Goal: Information Seeking & Learning: Find specific fact

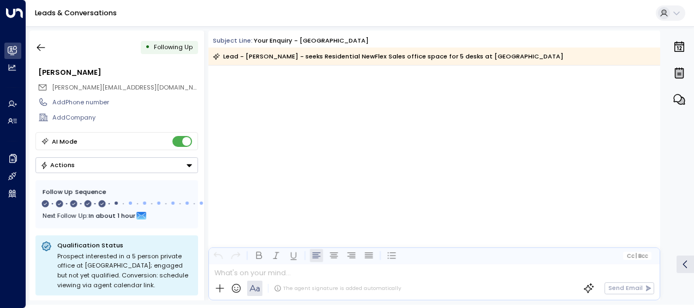
scroll to position [1152, 0]
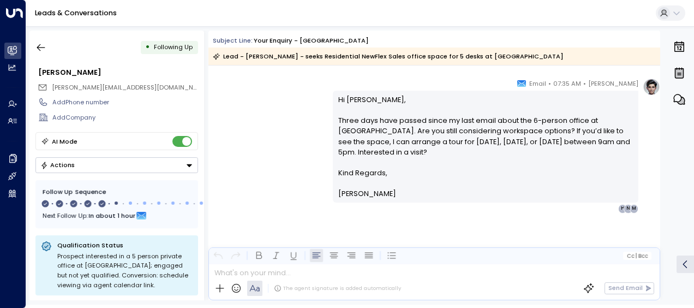
click at [49, 10] on link "Leads & Conversations" at bounding box center [76, 12] width 82 height 9
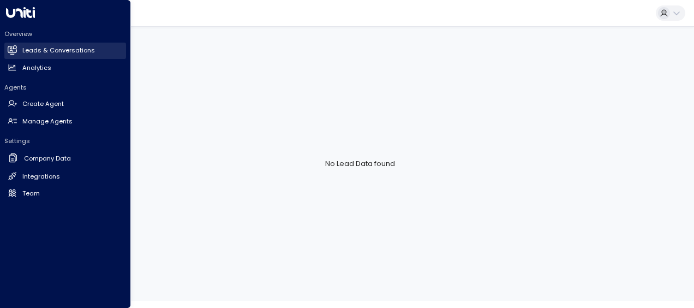
click at [29, 52] on h2 "Leads & Conversations" at bounding box center [58, 50] width 73 height 9
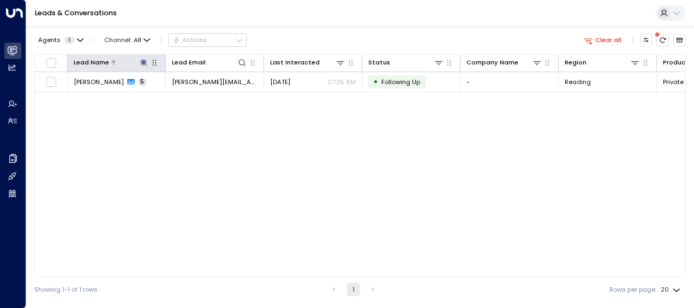
click at [145, 63] on icon at bounding box center [144, 62] width 9 height 9
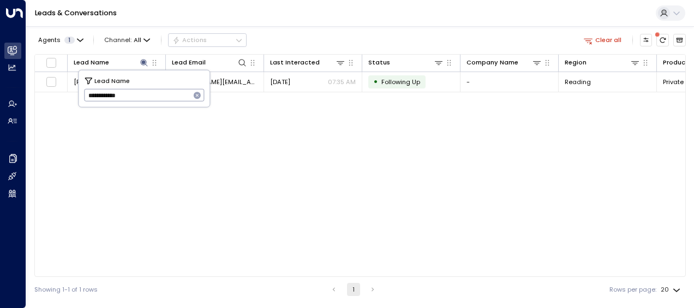
click at [193, 92] on icon "button" at bounding box center [197, 95] width 9 height 9
click at [193, 92] on input "text" at bounding box center [144, 95] width 121 height 18
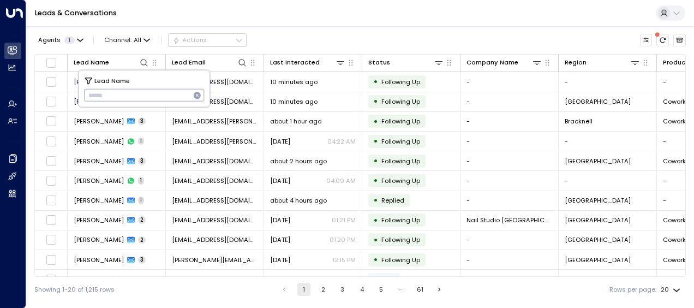
type input "**********"
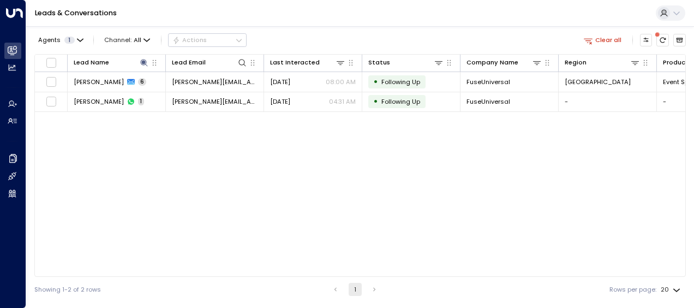
click at [272, 41] on div "Agents 1 Channel: All Actions Clear all" at bounding box center [359, 40] width 651 height 19
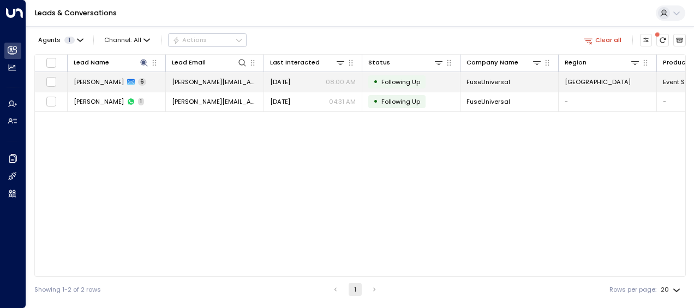
click at [284, 80] on span "[DATE]" at bounding box center [280, 81] width 20 height 9
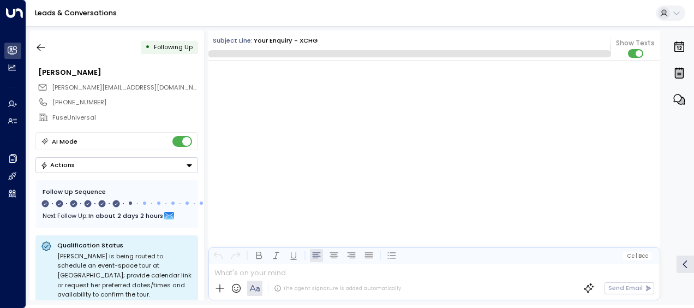
scroll to position [2383, 0]
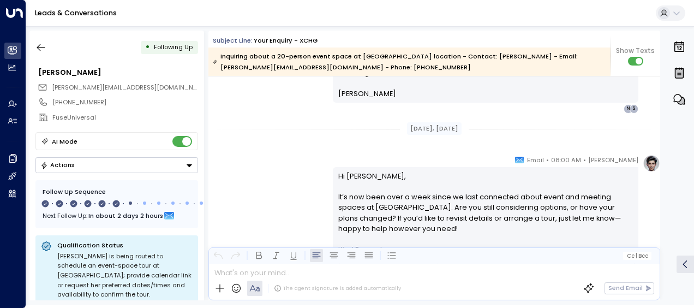
click at [284, 80] on div "[PERSON_NAME] • 08:00 AM • Email Hi [PERSON_NAME], Since it’s been a couple of …" at bounding box center [434, 45] width 452 height 135
drag, startPoint x: 483, startPoint y: 109, endPoint x: 479, endPoint y: 145, distance: 36.3
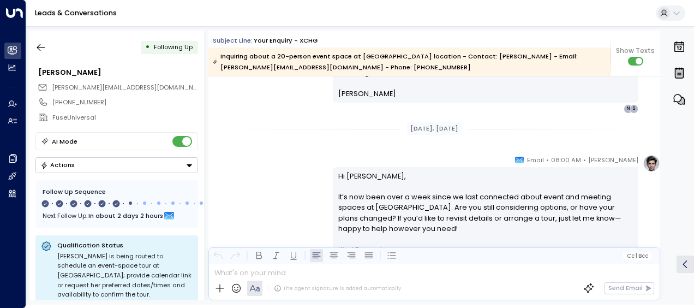
click at [369, 192] on p "Hi [PERSON_NAME], It’s now been over a week since we last connected about event…" at bounding box center [485, 207] width 295 height 73
drag, startPoint x: 369, startPoint y: 192, endPoint x: 327, endPoint y: 205, distance: 44.5
click at [327, 205] on div "[PERSON_NAME] • 08:00 AM • Email Hi [PERSON_NAME], It’s now been over a week si…" at bounding box center [434, 221] width 452 height 135
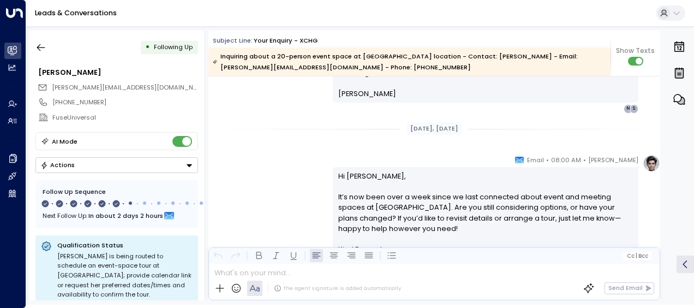
drag, startPoint x: 327, startPoint y: 205, endPoint x: 363, endPoint y: 207, distance: 36.0
click at [363, 207] on p "Hi [PERSON_NAME], It’s now been over a week since we last connected about event…" at bounding box center [485, 207] width 295 height 73
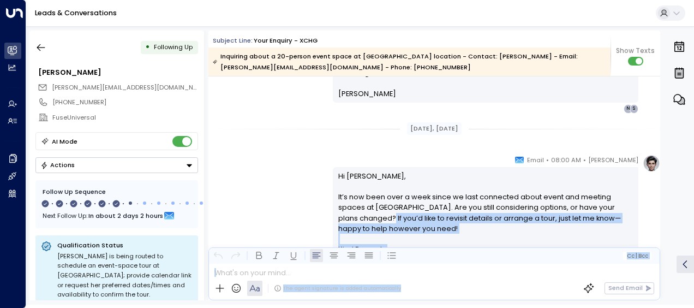
scroll to position [2459, 0]
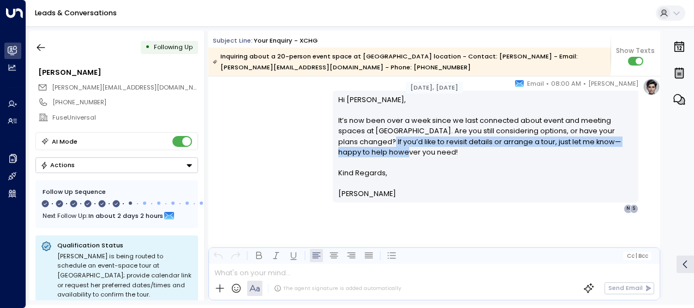
drag, startPoint x: 620, startPoint y: 208, endPoint x: 550, endPoint y: 152, distance: 89.6
click at [550, 152] on p "Hi [PERSON_NAME], It’s now been over a week since we last connected about event…" at bounding box center [485, 130] width 295 height 73
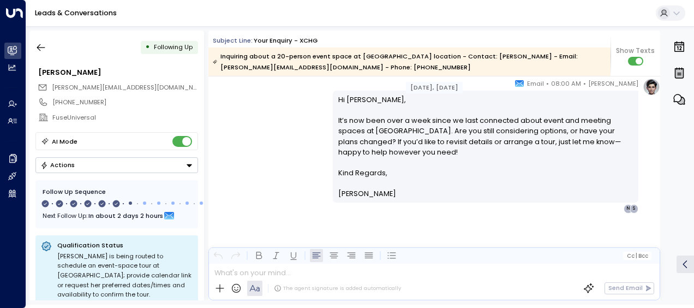
click at [435, 173] on p "Kind Regards," at bounding box center [485, 172] width 295 height 10
drag, startPoint x: 80, startPoint y: 7, endPoint x: 85, endPoint y: 15, distance: 10.0
click at [85, 15] on div "Leads & Conversations" at bounding box center [360, 13] width 668 height 27
click at [85, 15] on link "Leads & Conversations" at bounding box center [76, 12] width 82 height 9
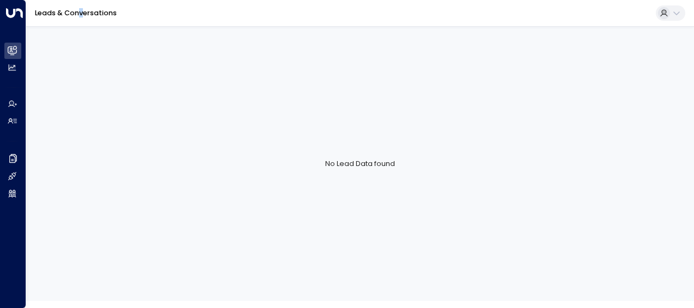
click at [85, 15] on link "Leads & Conversations" at bounding box center [76, 12] width 82 height 9
click at [85, 23] on div "Leads & Conversations" at bounding box center [360, 13] width 668 height 27
click at [74, 2] on div "Leads & Conversations" at bounding box center [360, 13] width 668 height 27
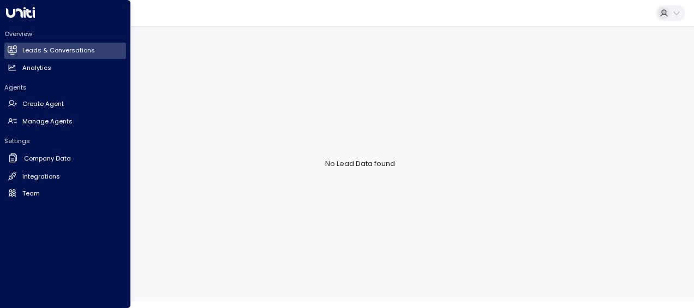
click at [23, 50] on h2 "Leads & Conversations" at bounding box center [58, 50] width 73 height 9
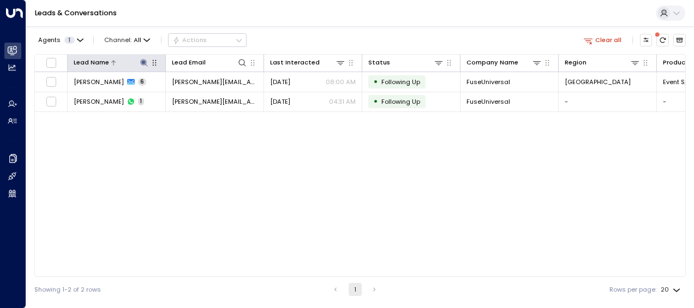
click at [145, 62] on icon at bounding box center [143, 62] width 7 height 7
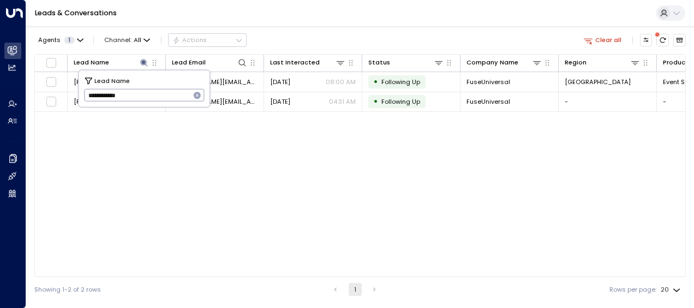
click at [198, 94] on icon "button" at bounding box center [197, 95] width 9 height 9
click at [175, 91] on input "text" at bounding box center [144, 95] width 121 height 18
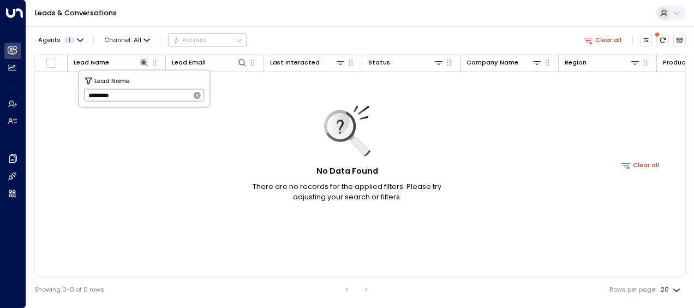
type input "*********"
click at [331, 148] on icon at bounding box center [347, 131] width 46 height 51
click at [80, 38] on icon "button" at bounding box center [80, 40] width 7 height 7
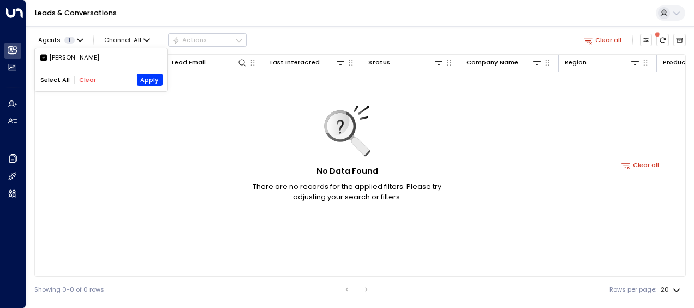
click at [254, 120] on div at bounding box center [347, 154] width 694 height 308
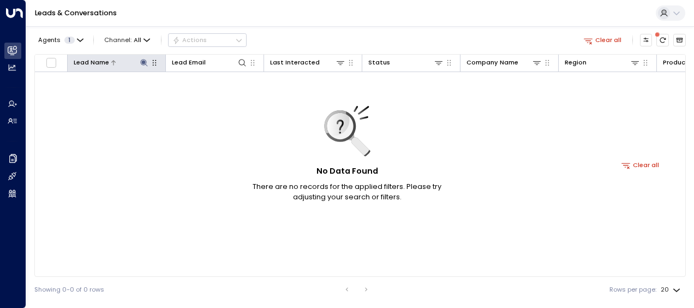
click at [143, 58] on icon at bounding box center [144, 62] width 9 height 9
click at [143, 60] on icon at bounding box center [144, 62] width 9 height 9
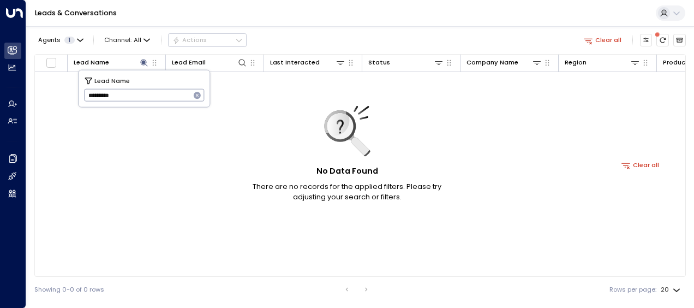
click at [191, 94] on button "button" at bounding box center [197, 95] width 14 height 14
click at [198, 87] on input "text" at bounding box center [144, 95] width 121 height 18
type input "*"
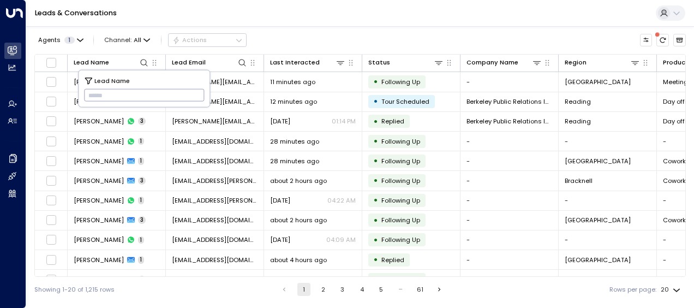
paste input "**********"
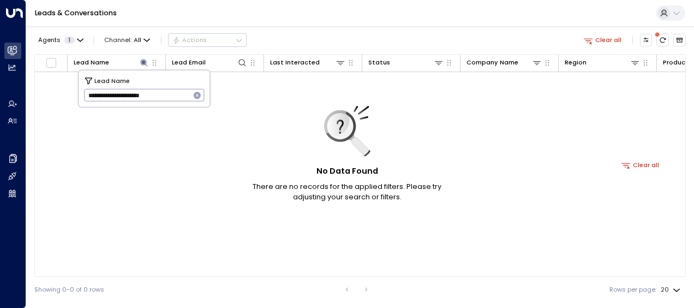
type input "**********"
click at [227, 109] on div "No Data Found There are no records for the applied filters. Please try adjustin…" at bounding box center [640, 164] width 1211 height 185
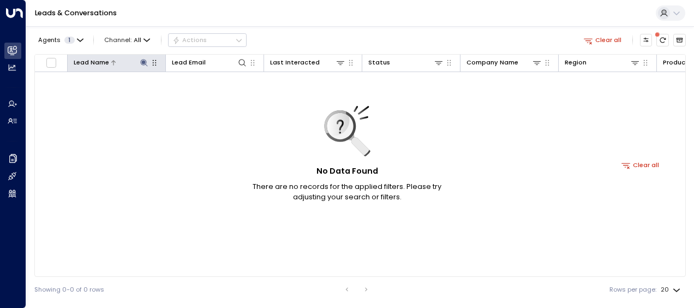
click at [145, 64] on icon at bounding box center [143, 62] width 7 height 7
click at [144, 65] on icon at bounding box center [144, 62] width 9 height 9
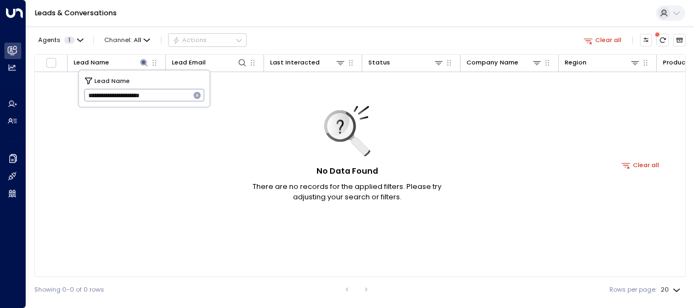
click at [194, 95] on icon "button" at bounding box center [197, 95] width 7 height 7
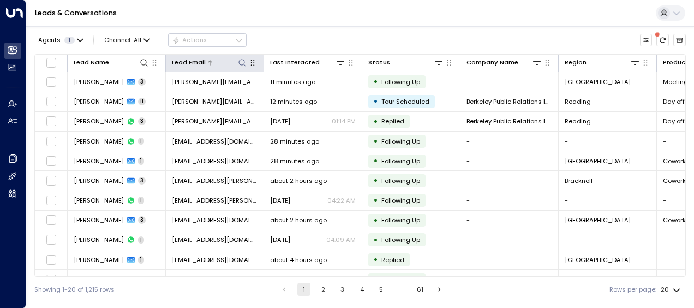
click at [236, 61] on div at bounding box center [226, 62] width 41 height 10
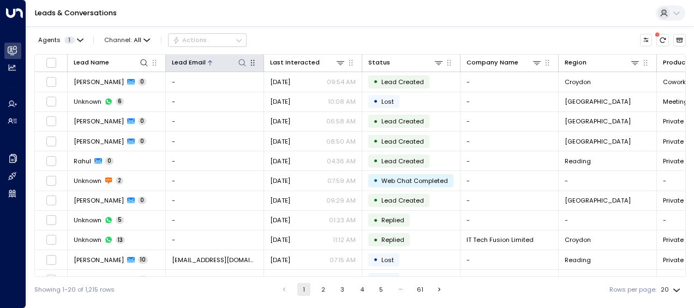
click at [240, 61] on icon at bounding box center [242, 62] width 9 height 9
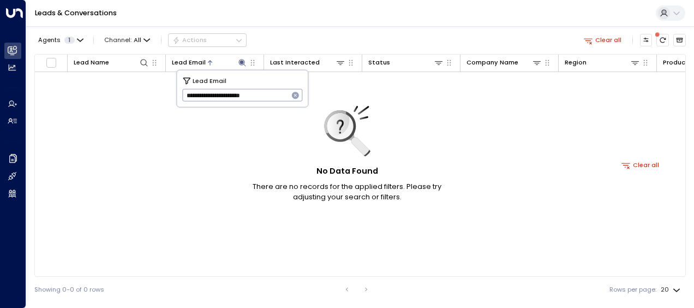
type input "**********"
